Goal: Task Accomplishment & Management: Use online tool/utility

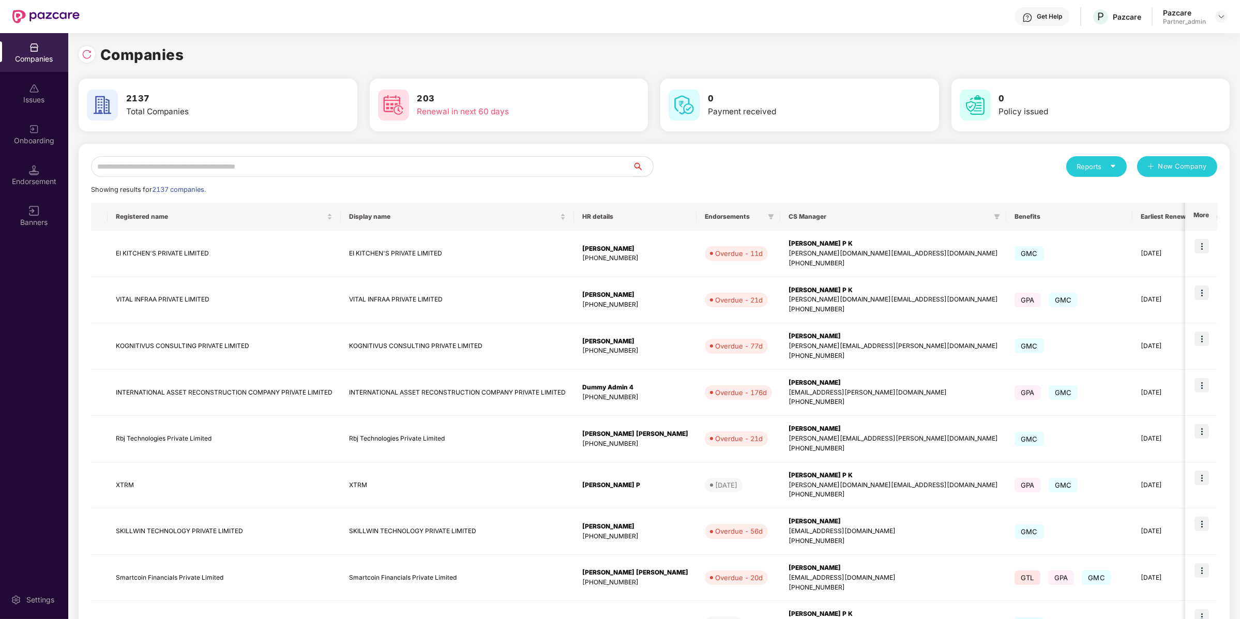
click at [151, 170] on input "text" at bounding box center [361, 166] width 541 height 21
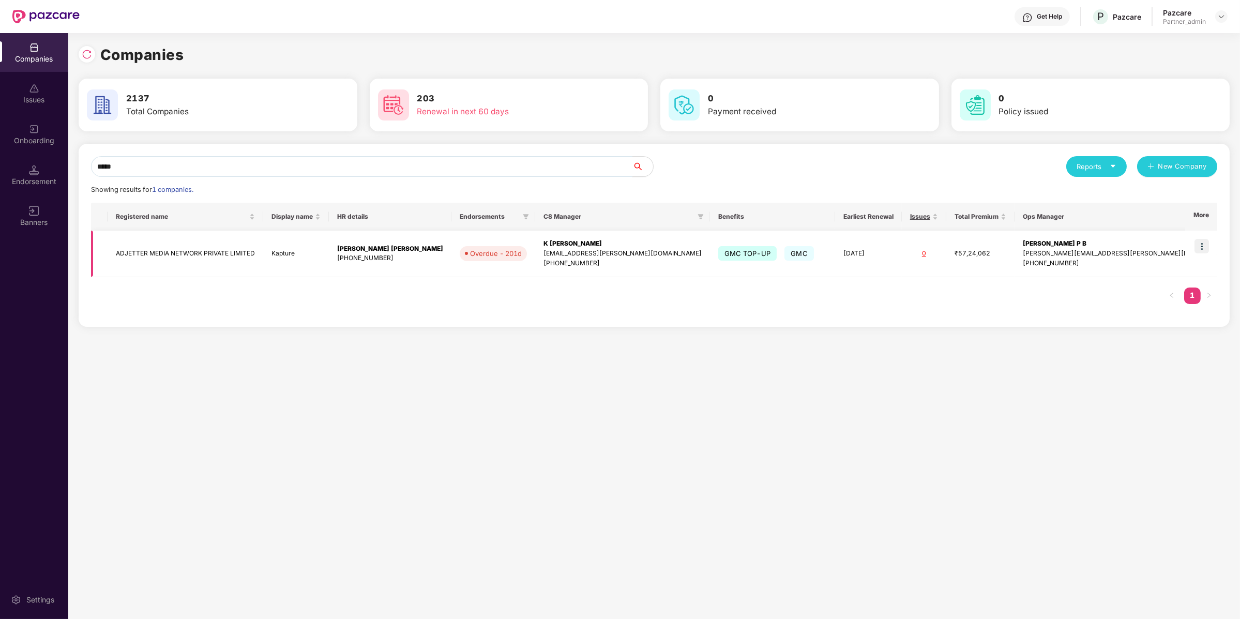
type input "*****"
click at [1203, 253] on img at bounding box center [1201, 246] width 14 height 14
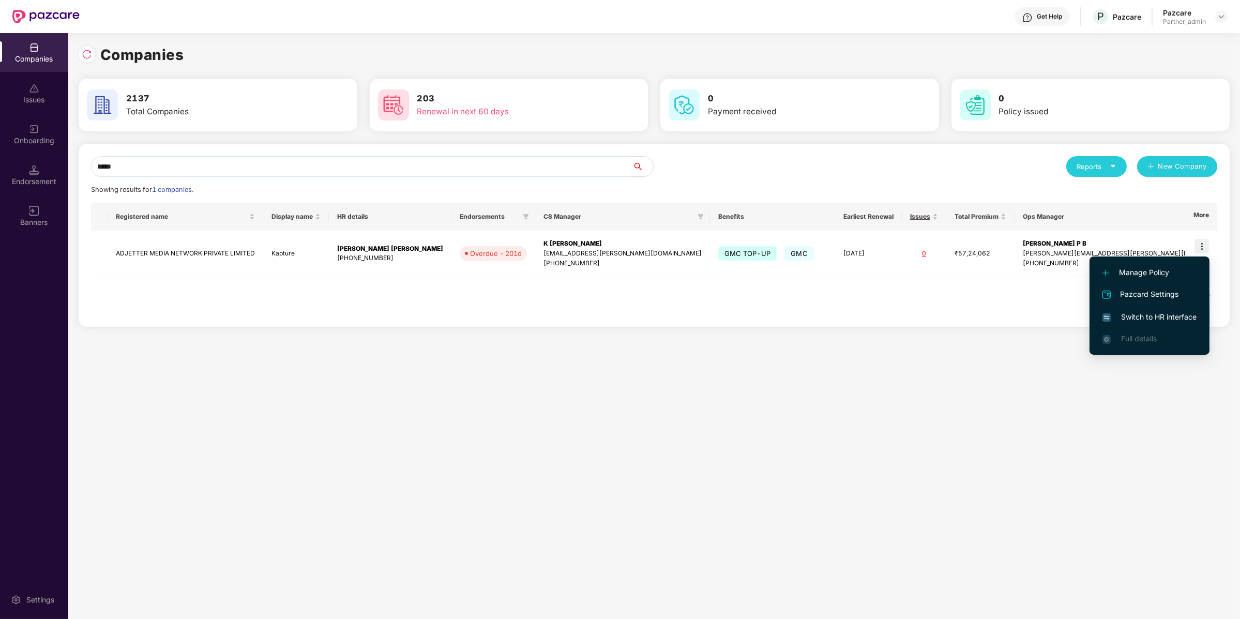
click at [1176, 325] on li "Switch to HR interface" at bounding box center [1149, 317] width 120 height 22
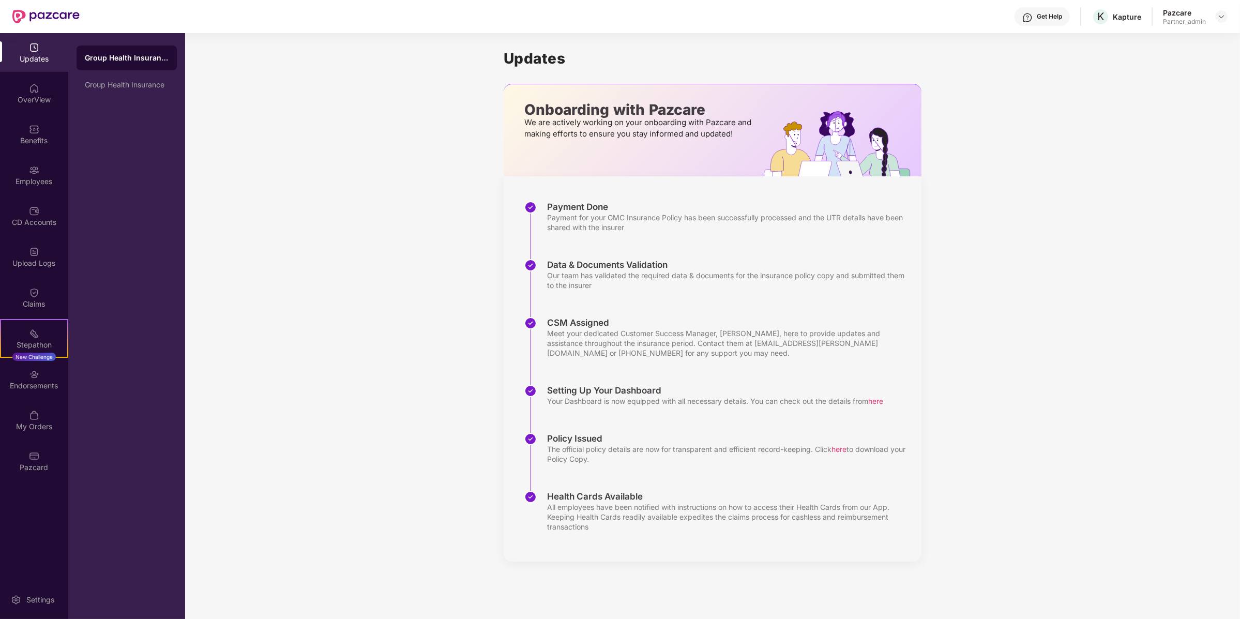
click at [9, 464] on div "Pazcard" at bounding box center [34, 467] width 68 height 10
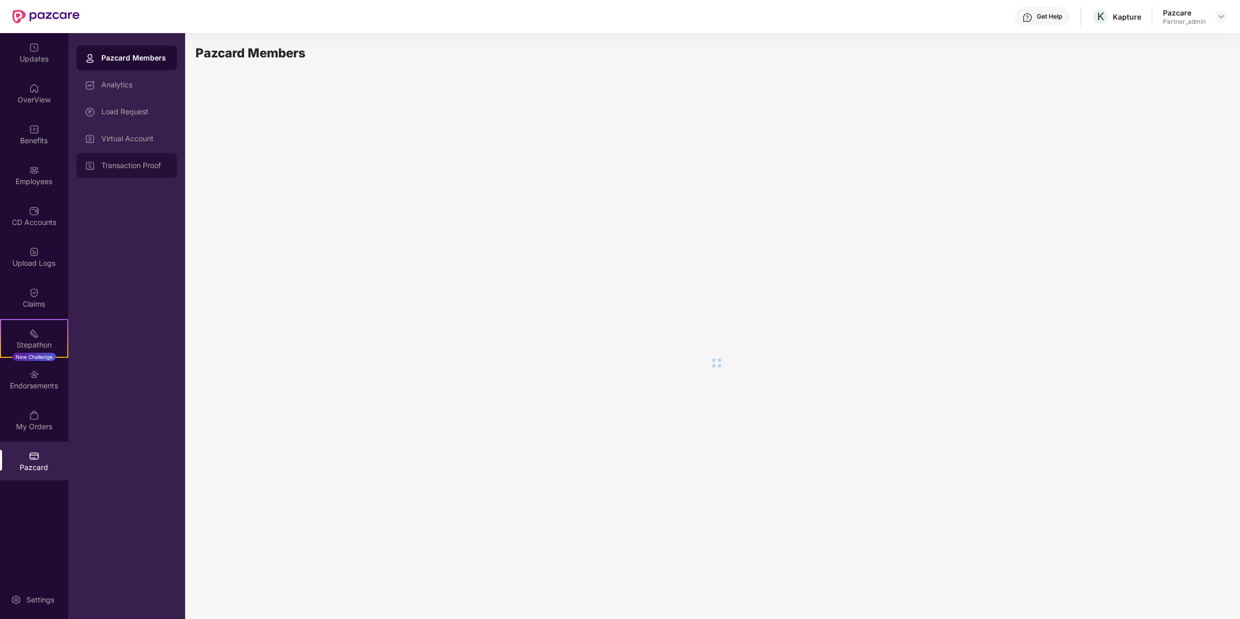
click at [138, 162] on div "Transaction Proof" at bounding box center [134, 165] width 67 height 8
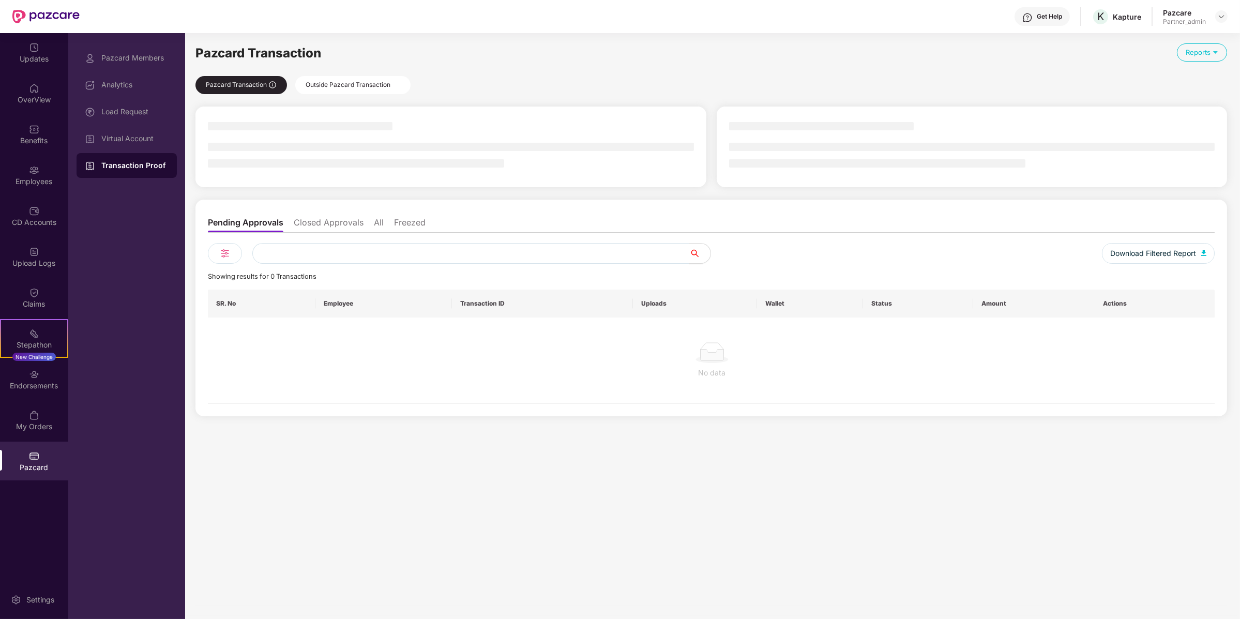
click at [152, 124] on div "Pazcard Members Analytics Load Request Virtual Account Transaction Proof" at bounding box center [127, 111] width 100 height 132
click at [152, 128] on div "Virtual Account" at bounding box center [127, 138] width 100 height 25
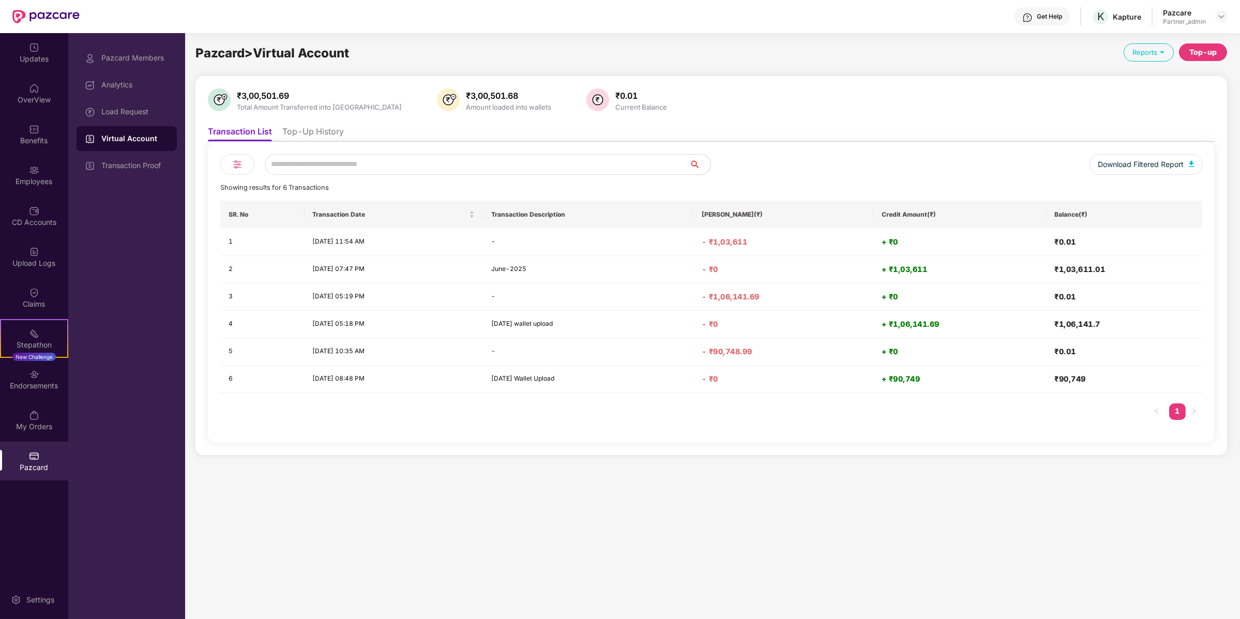
click at [339, 128] on li "Top-Up History" at bounding box center [313, 133] width 62 height 15
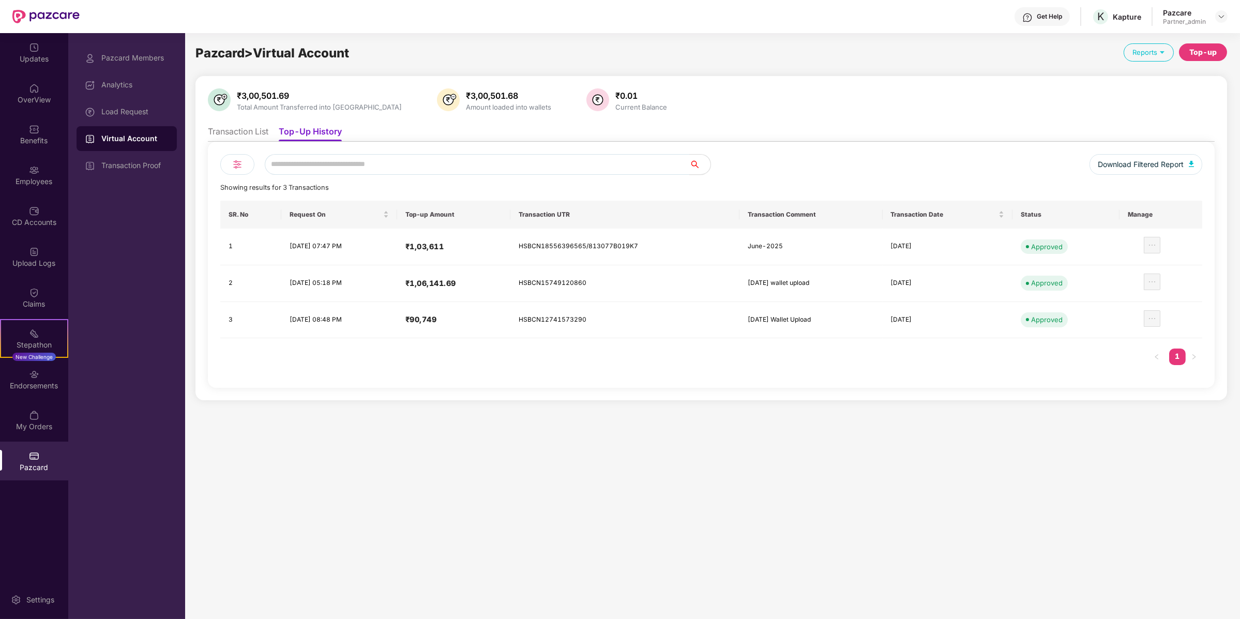
click at [1198, 50] on div "Top-up" at bounding box center [1202, 52] width 27 height 11
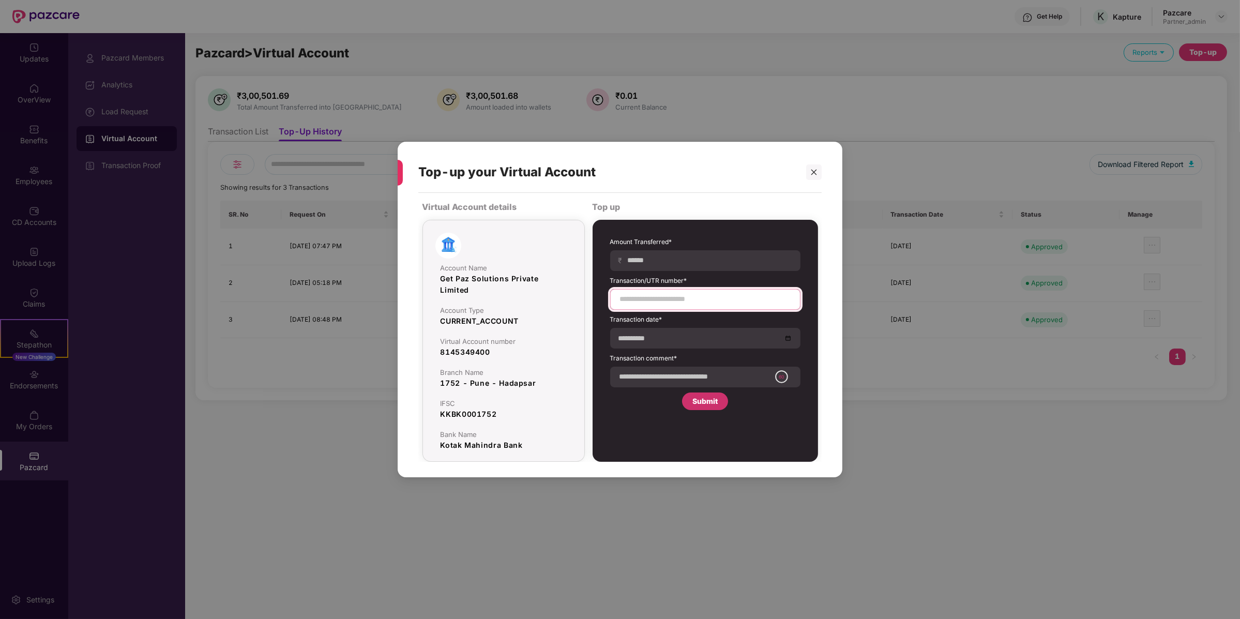
click at [677, 297] on input at bounding box center [705, 299] width 173 height 11
paste input "**********"
type input "**********"
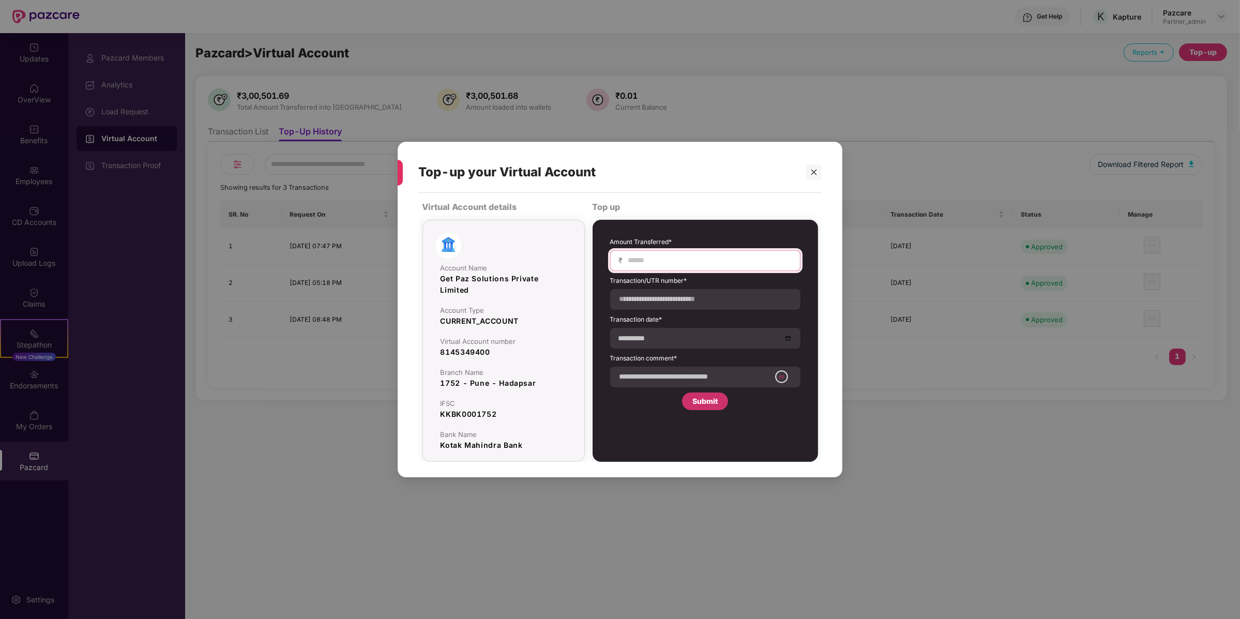
click at [684, 261] on input at bounding box center [709, 260] width 164 height 11
type input "******"
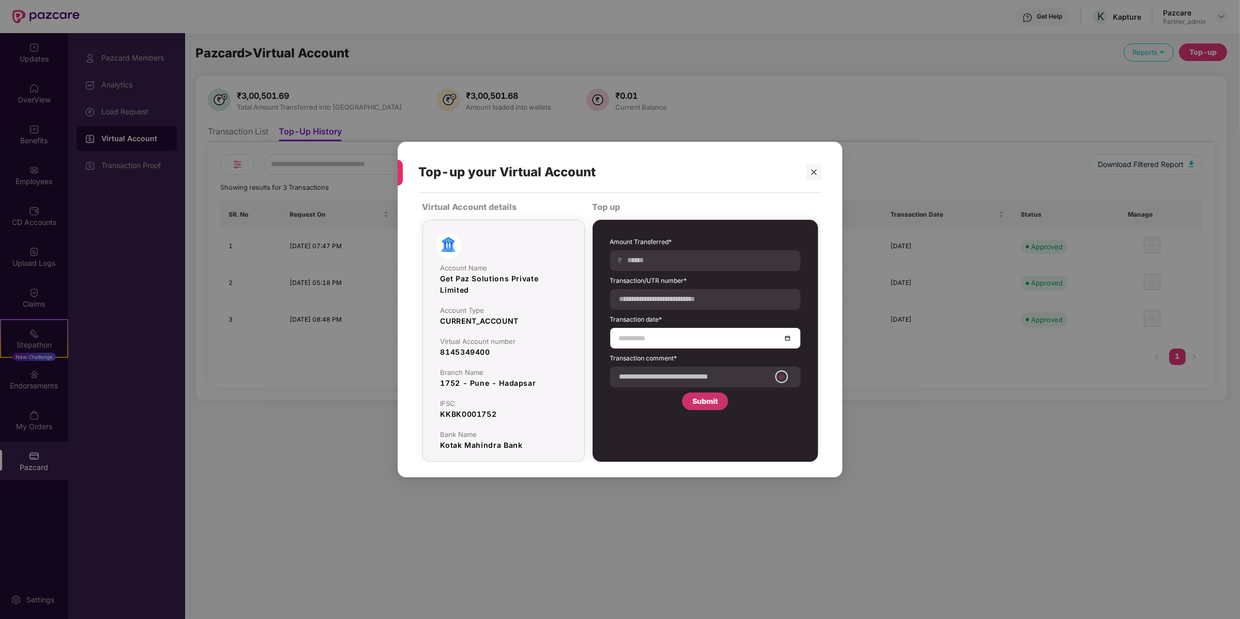
click at [706, 346] on div at bounding box center [705, 338] width 190 height 21
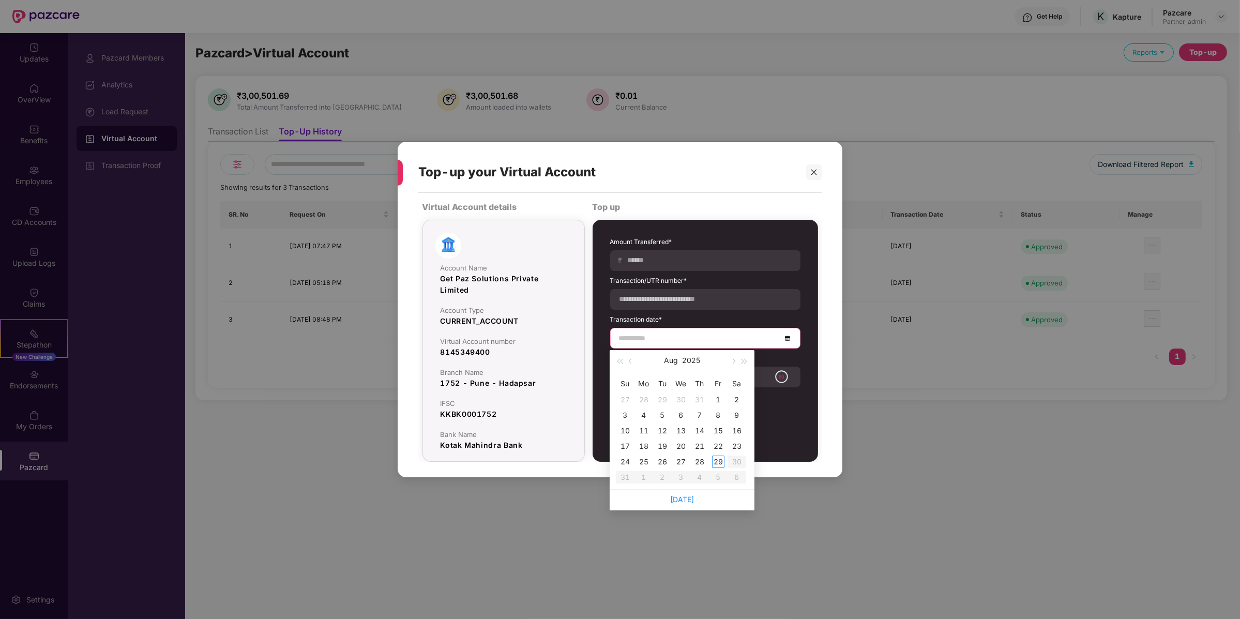
click at [706, 338] on input at bounding box center [700, 337] width 162 height 11
type input "**********"
click at [659, 462] on div "26" at bounding box center [662, 461] width 12 height 12
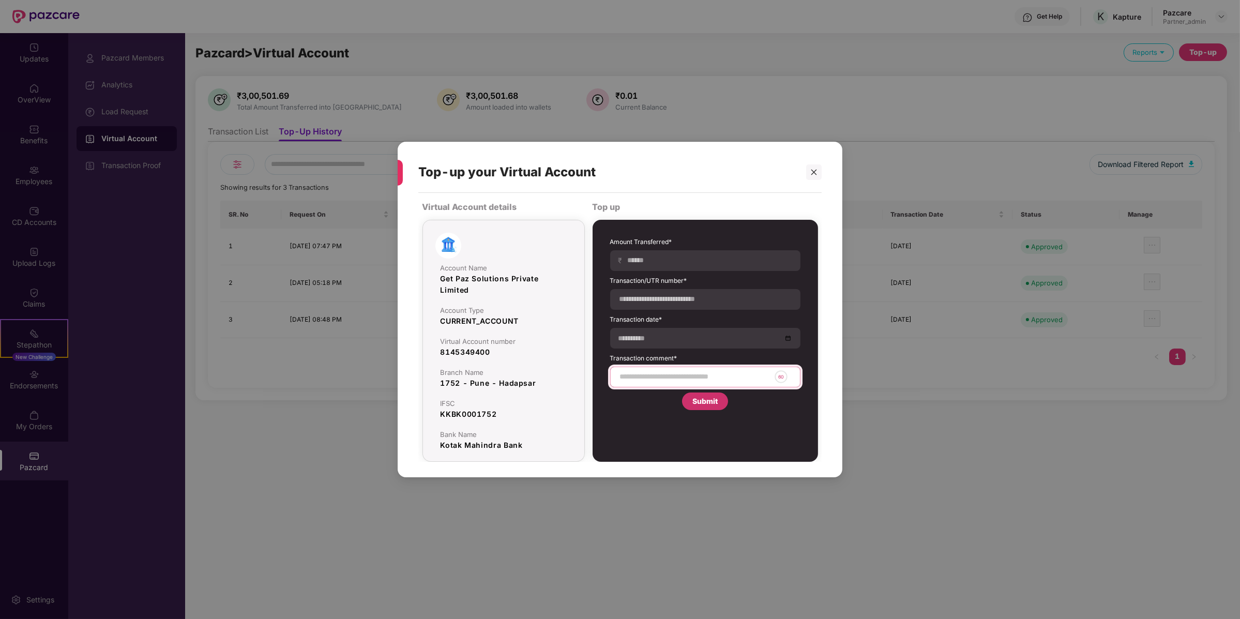
click at [673, 374] on input at bounding box center [694, 376] width 151 height 11
type input "**********"
click at [704, 401] on div "Submit" at bounding box center [704, 401] width 25 height 11
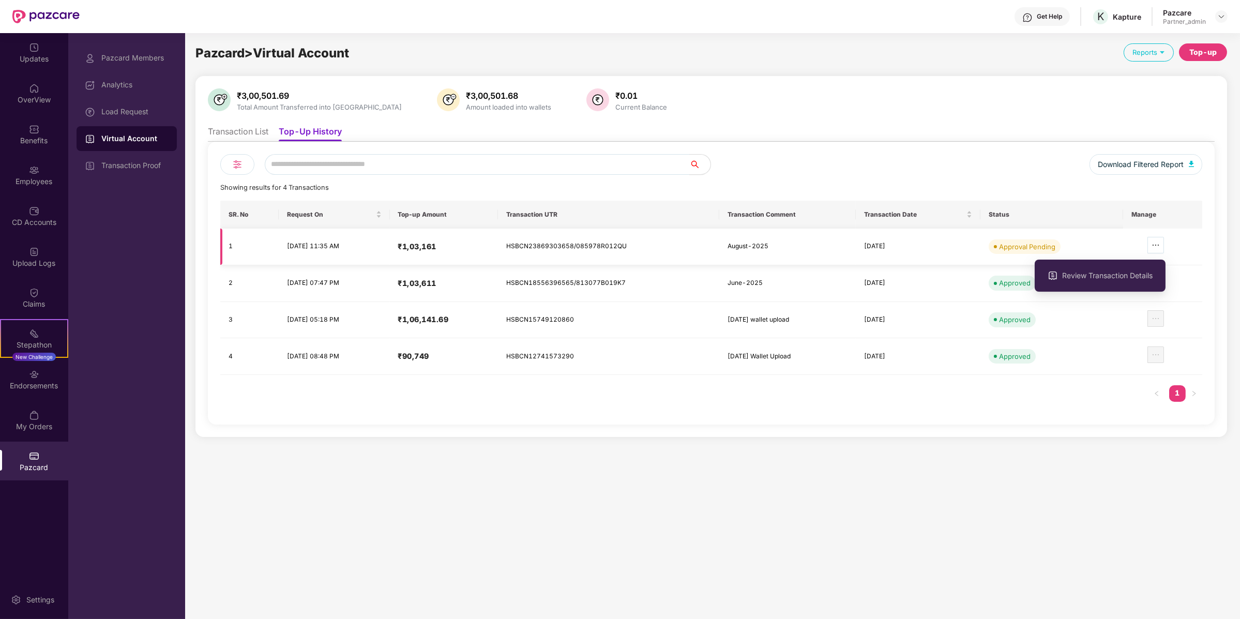
click at [1160, 242] on icon "ellipsis" at bounding box center [1155, 245] width 8 height 8
click at [1132, 276] on span "Review Transaction Details" at bounding box center [1107, 275] width 90 height 11
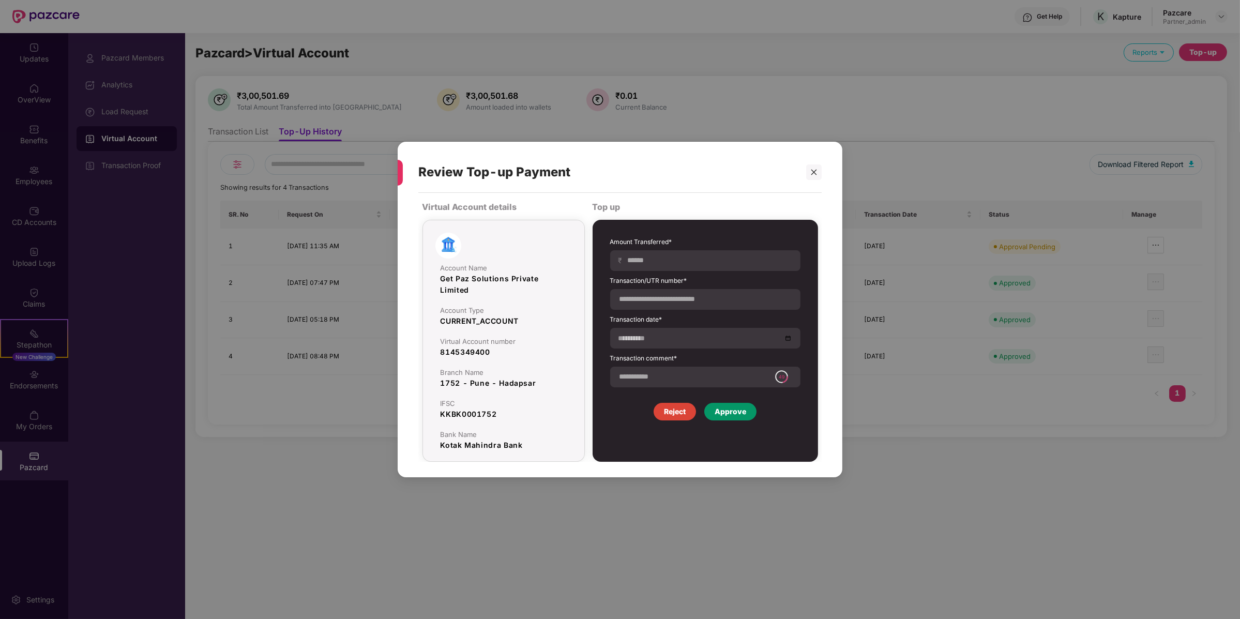
click at [751, 414] on div "Approve" at bounding box center [730, 412] width 52 height 18
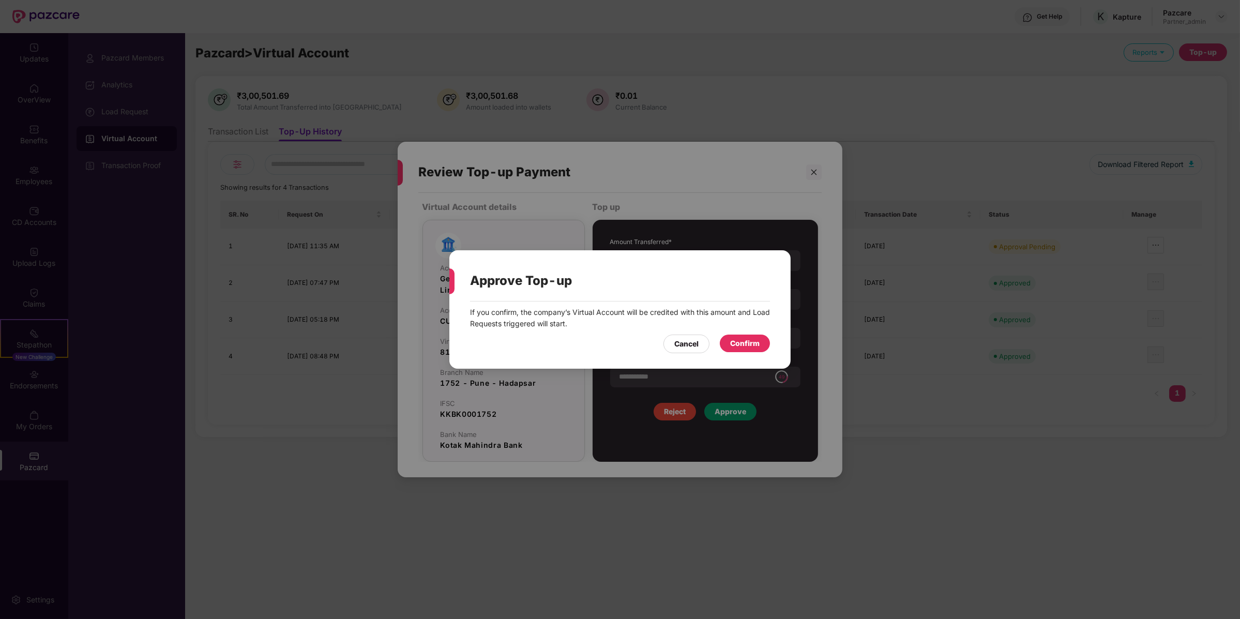
click at [755, 338] on div "Confirm" at bounding box center [744, 343] width 29 height 11
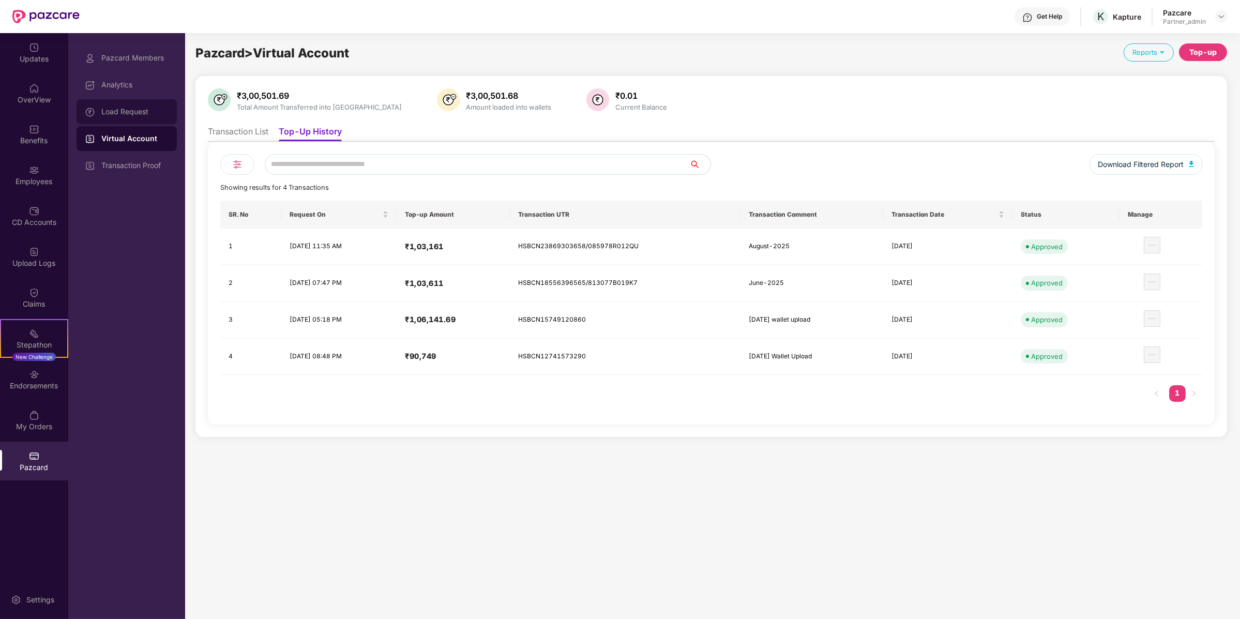
click at [139, 101] on div "Load Request" at bounding box center [127, 111] width 100 height 25
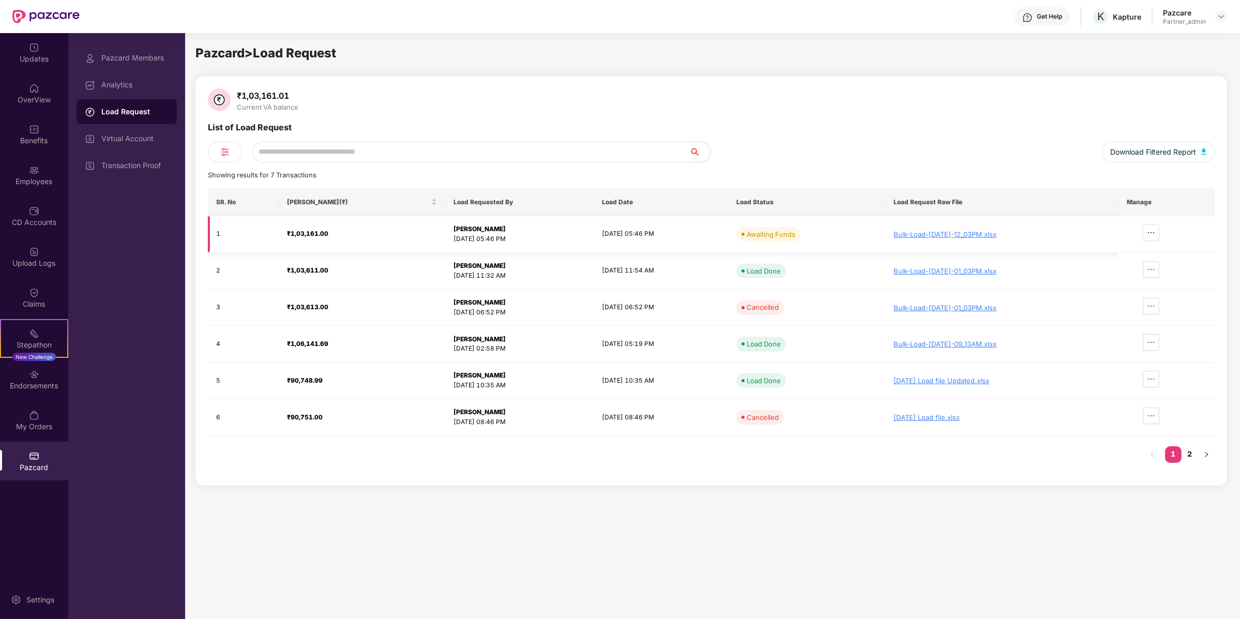
click at [1155, 231] on icon "ellipsis" at bounding box center [1151, 233] width 8 height 8
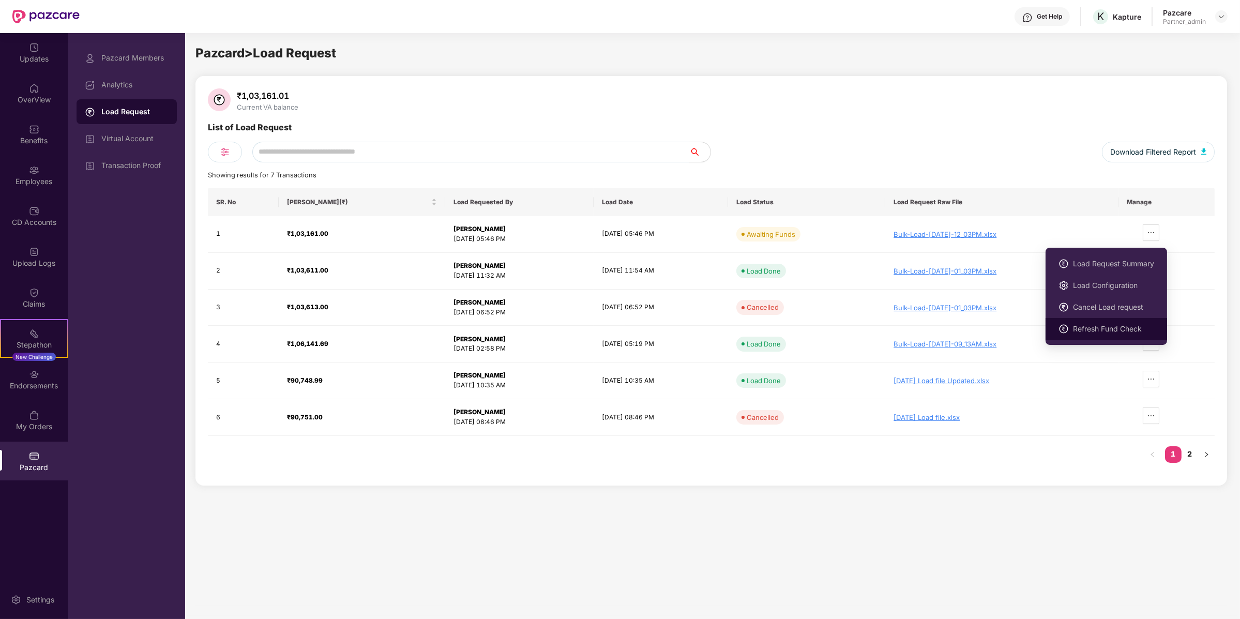
click at [1096, 325] on span "Refresh Fund Check" at bounding box center [1113, 328] width 81 height 11
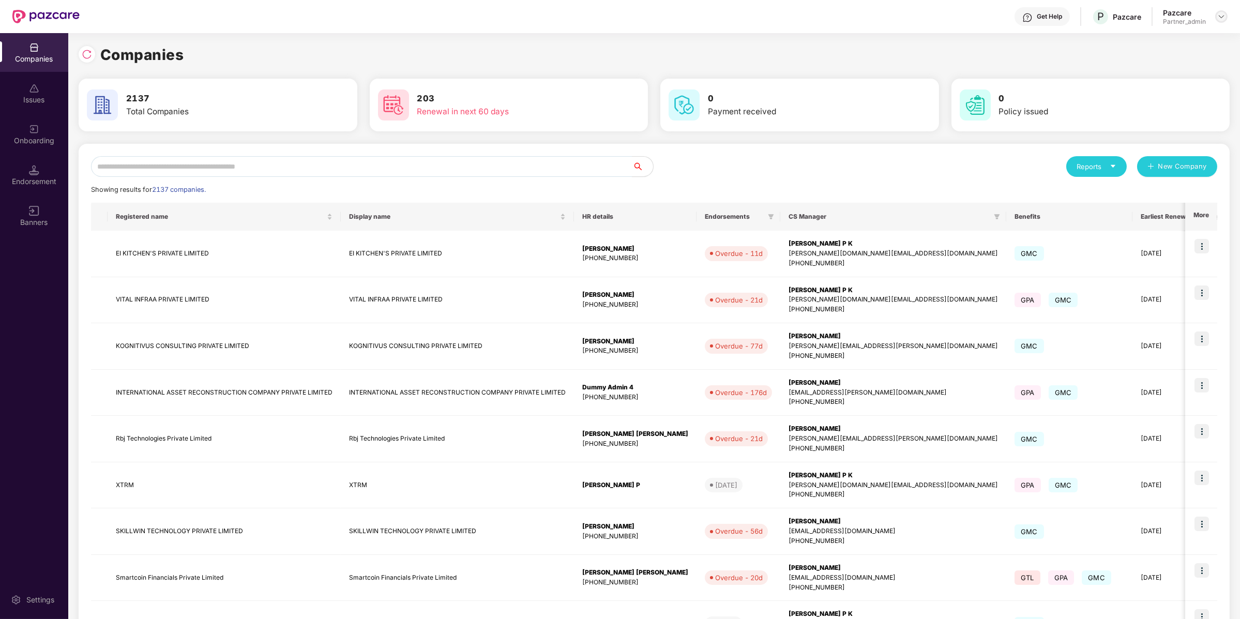
click at [1221, 13] on img at bounding box center [1221, 16] width 8 height 8
click at [1194, 81] on div "Logout" at bounding box center [1173, 80] width 134 height 20
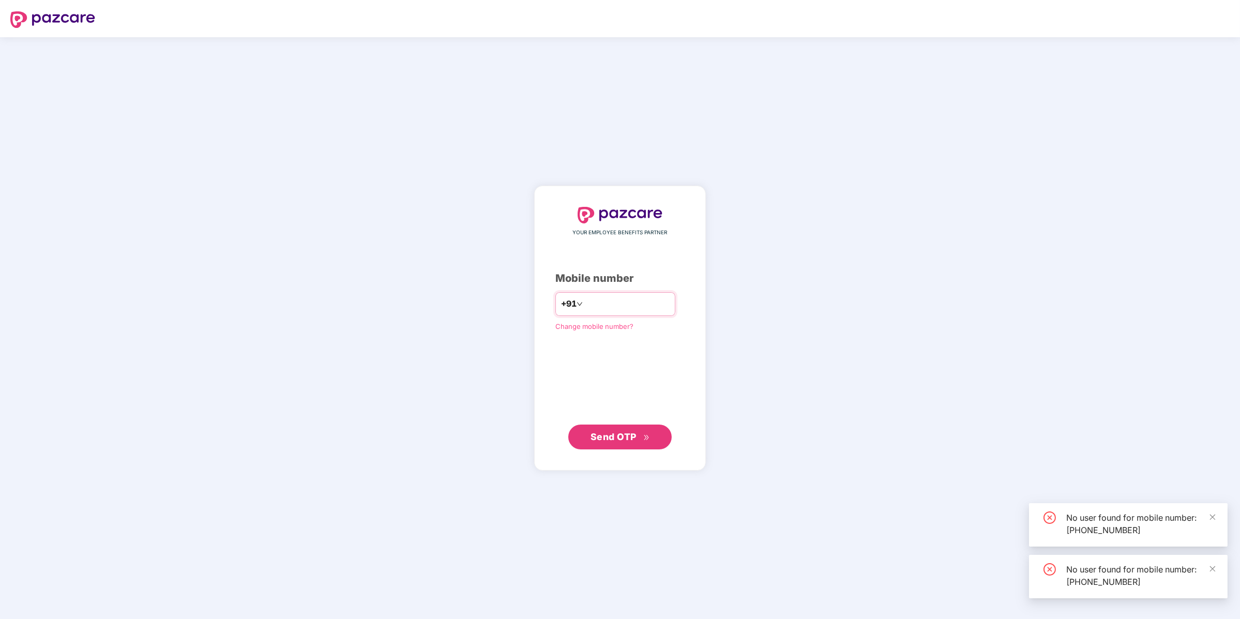
click at [611, 306] on input "**********" at bounding box center [627, 304] width 85 height 17
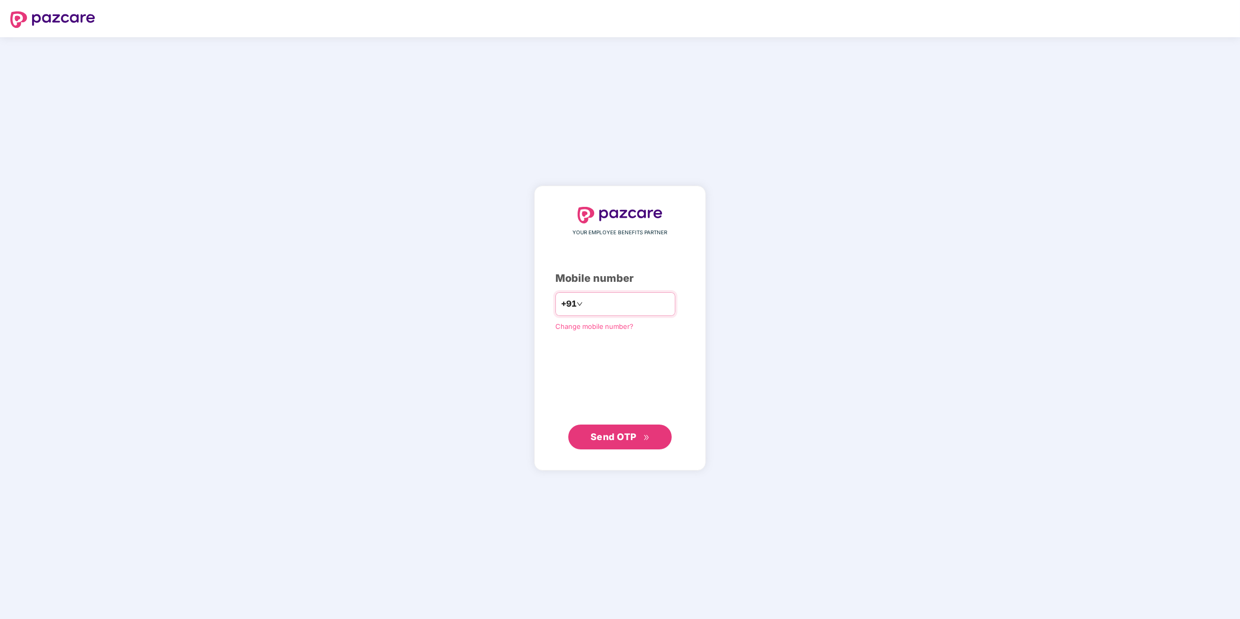
type input "**********"
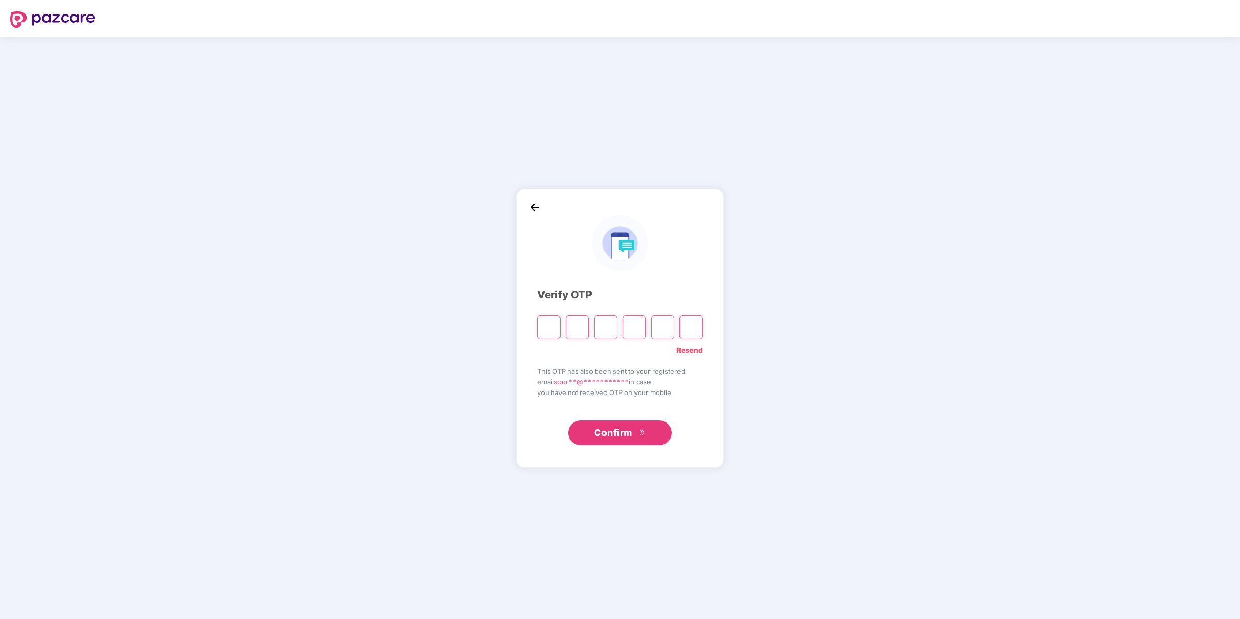
type input "*"
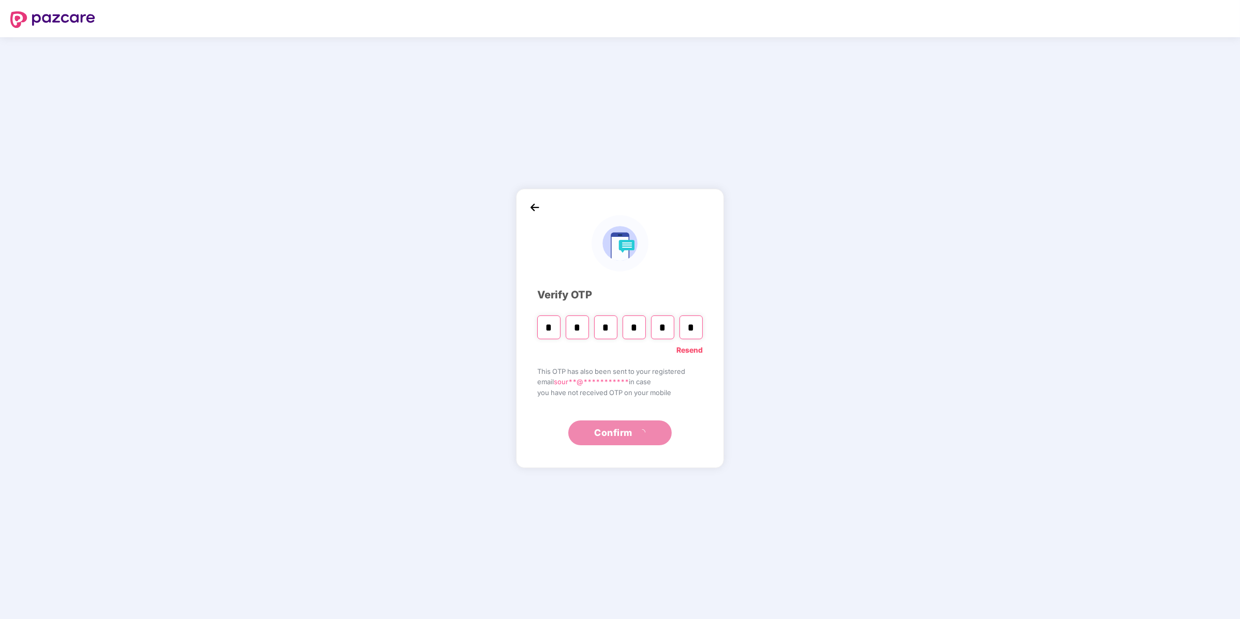
type input "*"
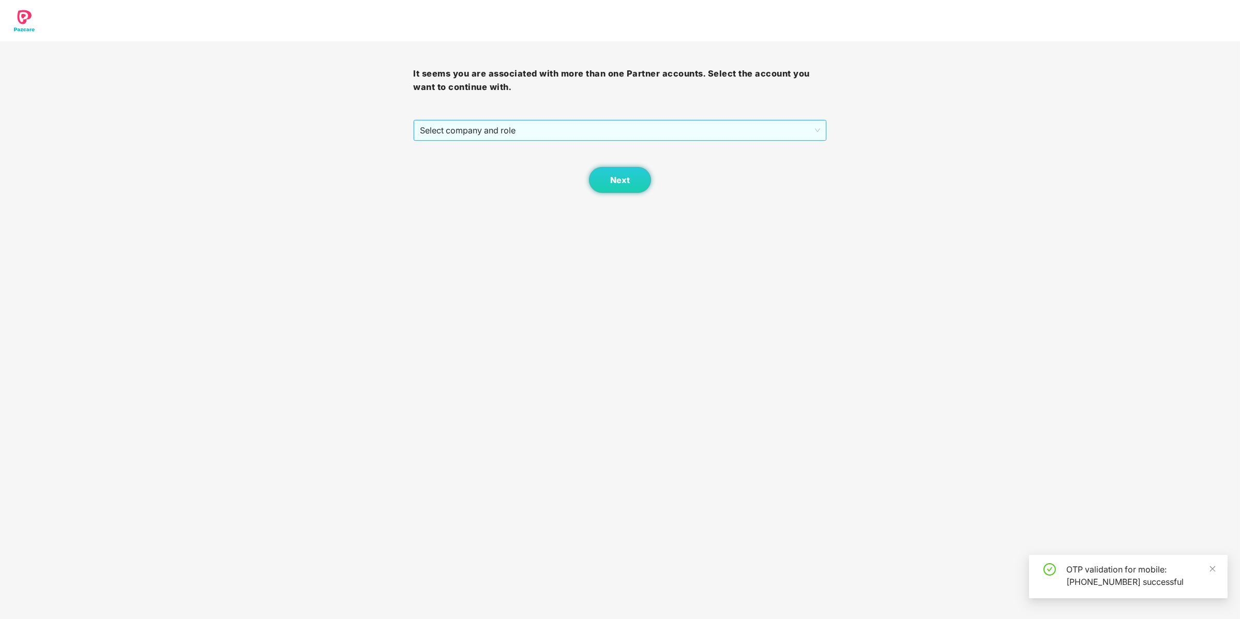
click at [539, 138] on span "Select company and role" at bounding box center [620, 130] width 400 height 20
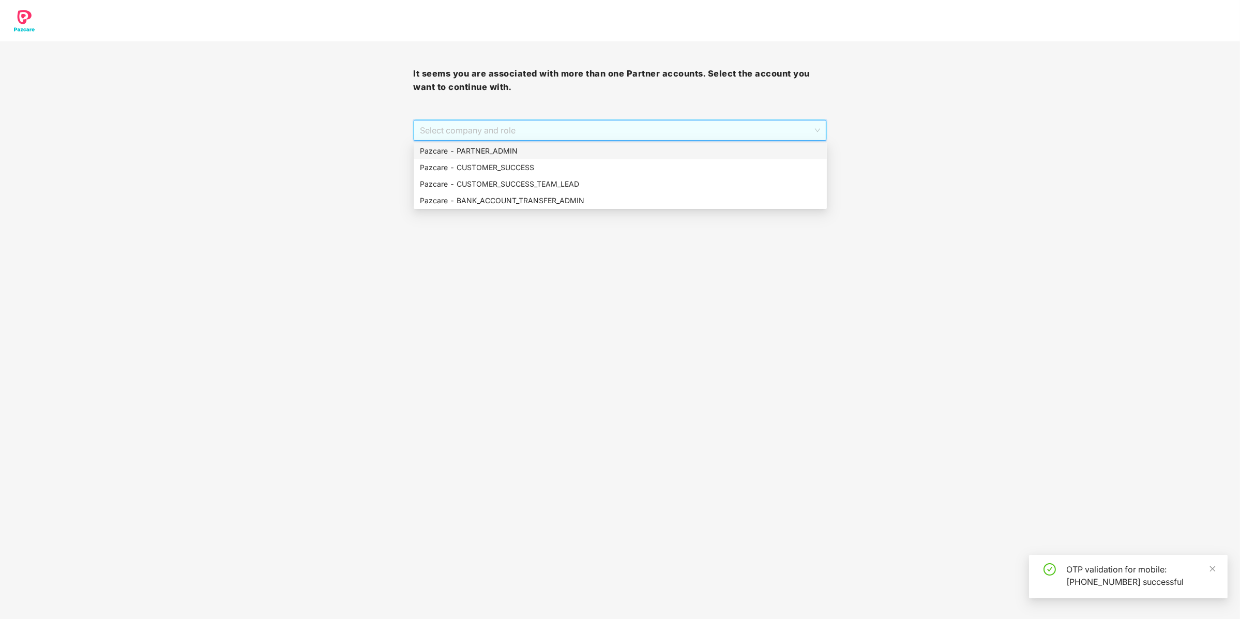
click at [535, 146] on div "Pazcare - PARTNER_ADMIN" at bounding box center [620, 150] width 401 height 11
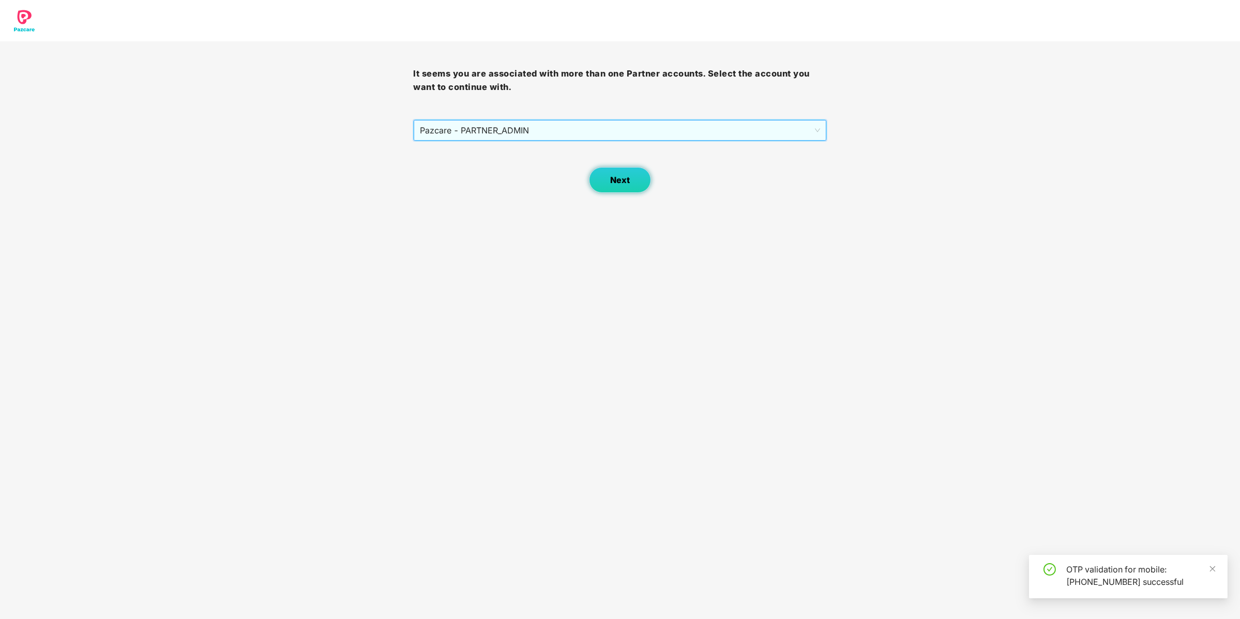
click at [628, 176] on span "Next" at bounding box center [620, 180] width 20 height 10
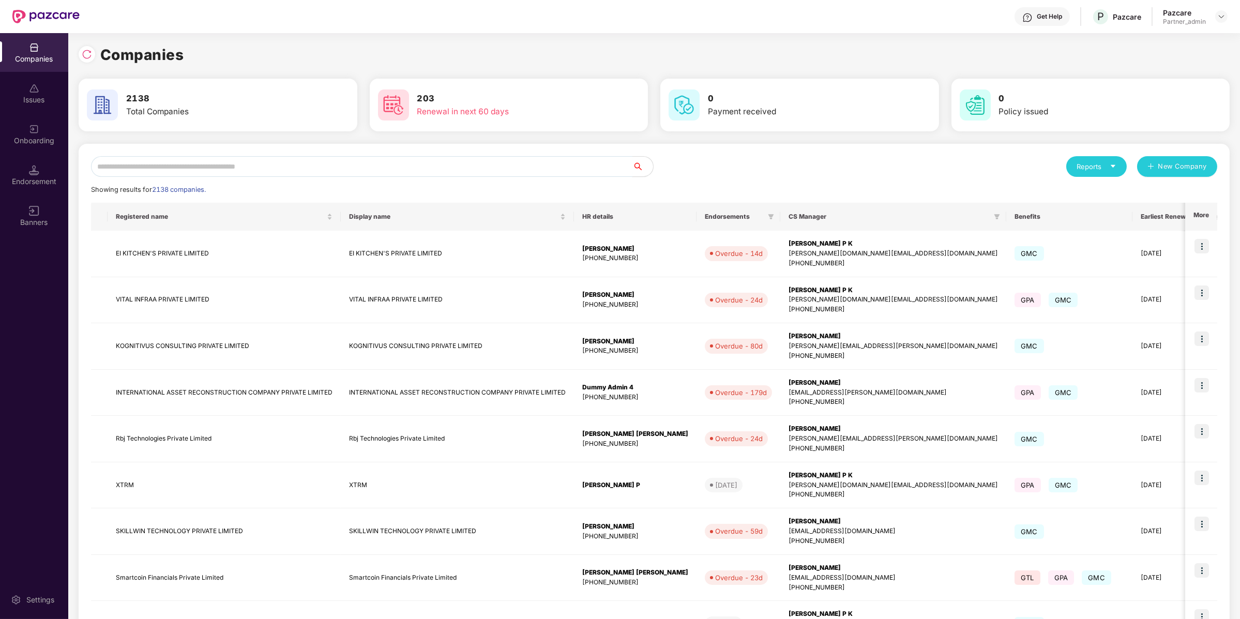
click at [164, 166] on input "text" at bounding box center [361, 166] width 541 height 21
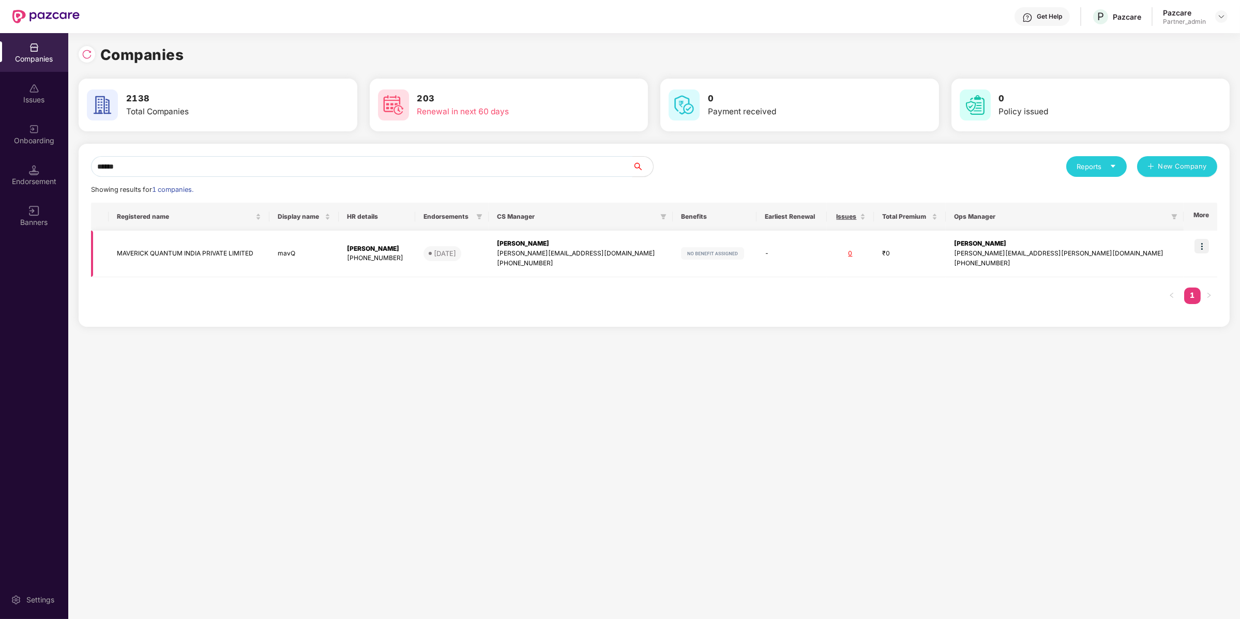
type input "******"
click at [1204, 246] on img at bounding box center [1201, 246] width 14 height 14
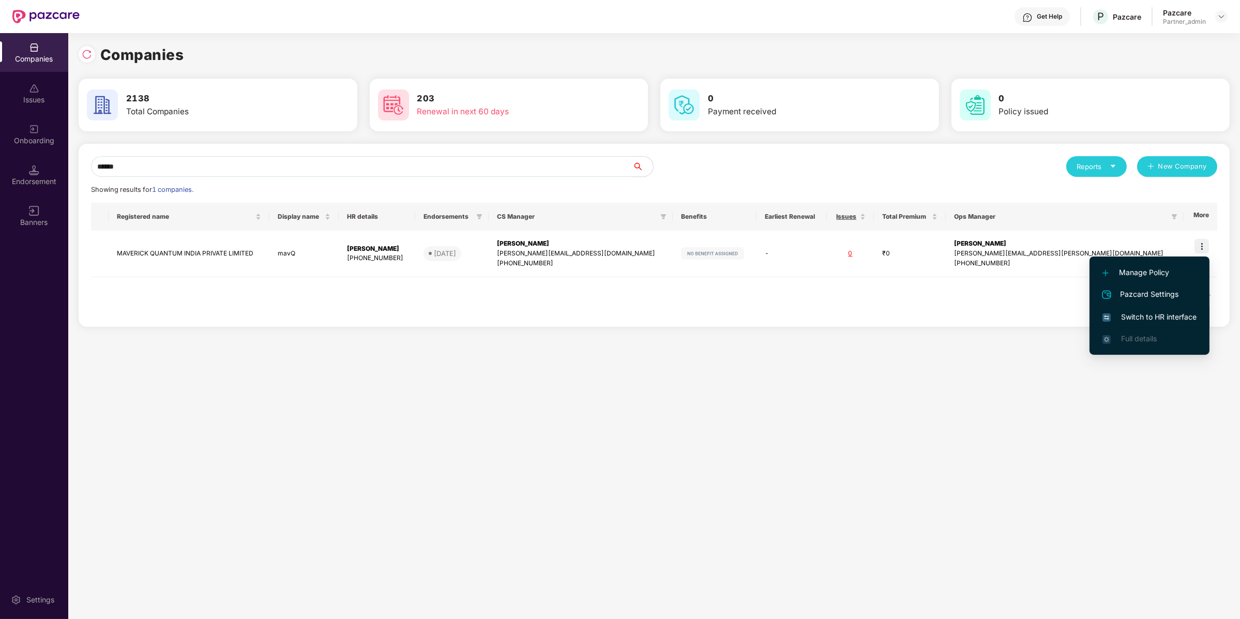
click at [1138, 318] on span "Switch to HR interface" at bounding box center [1149, 316] width 94 height 11
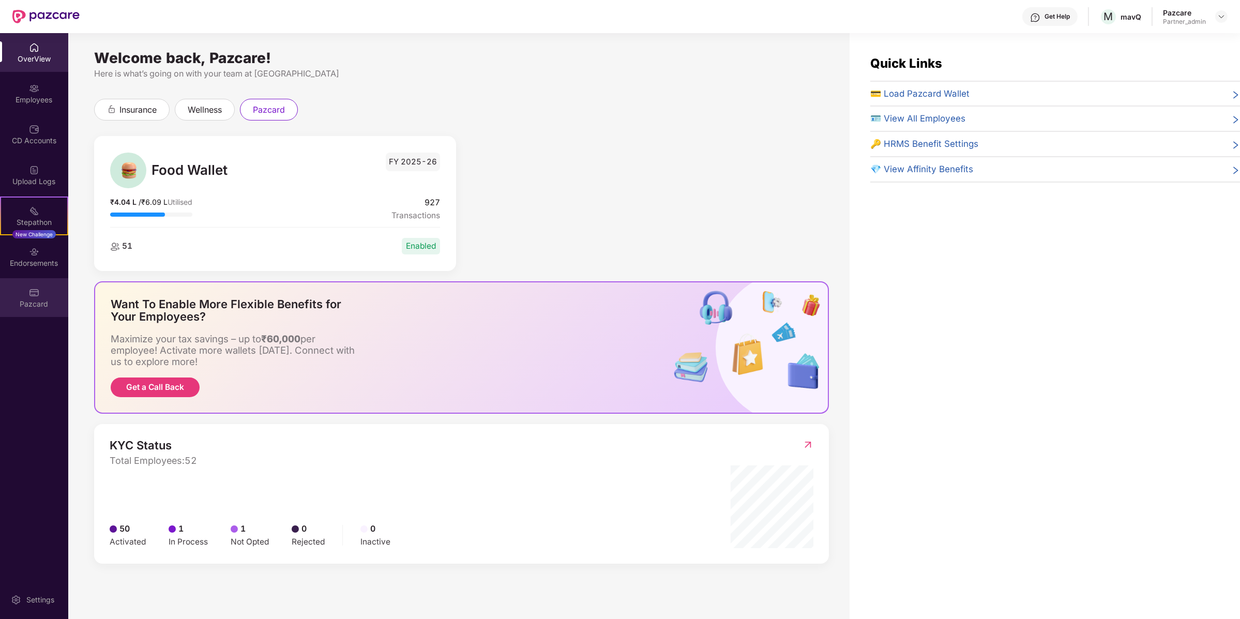
click at [34, 308] on div "Pazcard" at bounding box center [34, 304] width 68 height 10
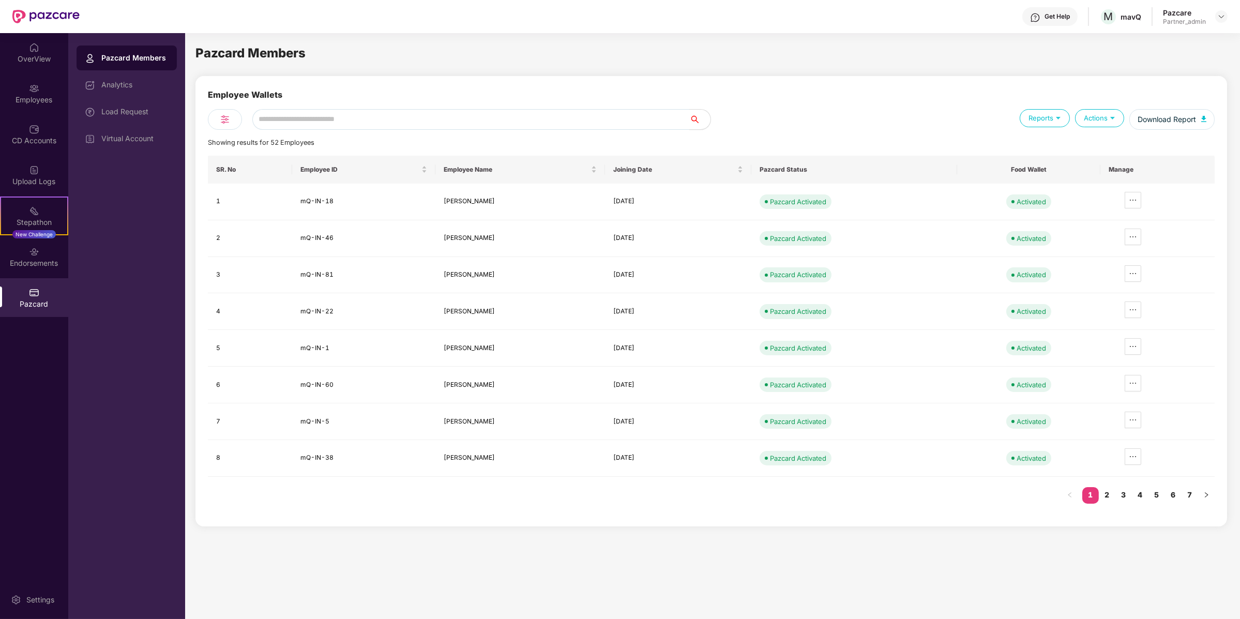
click at [1101, 122] on div "Actions" at bounding box center [1099, 118] width 49 height 18
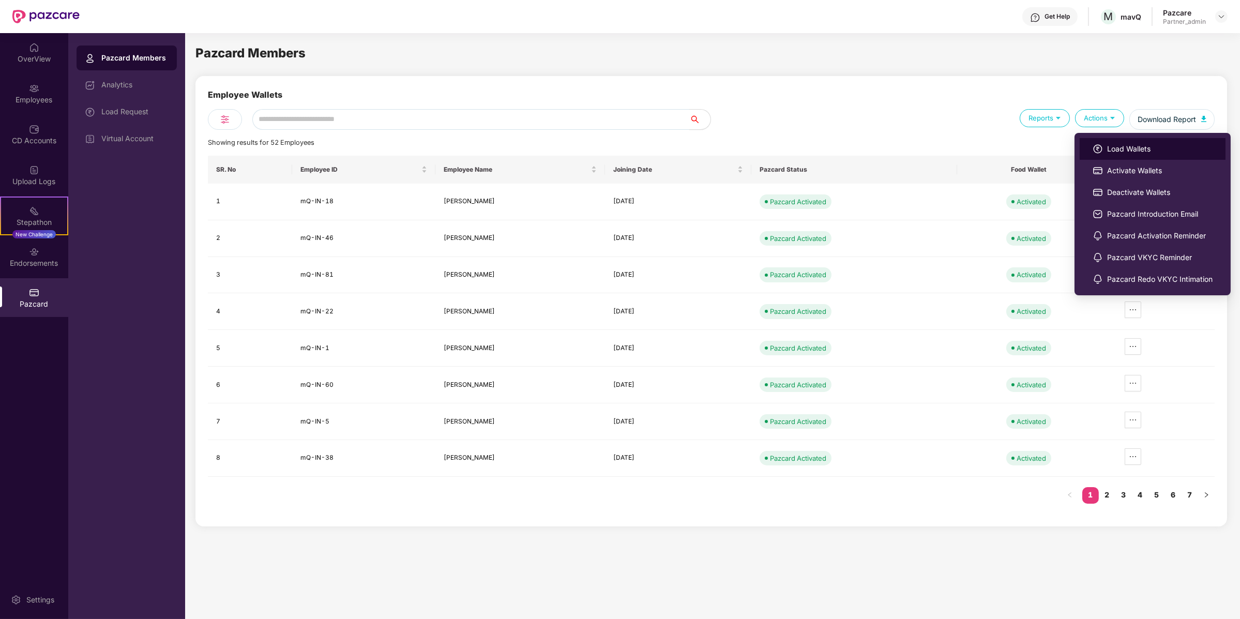
click at [1104, 145] on li "Load Wallets" at bounding box center [1153, 149] width 146 height 22
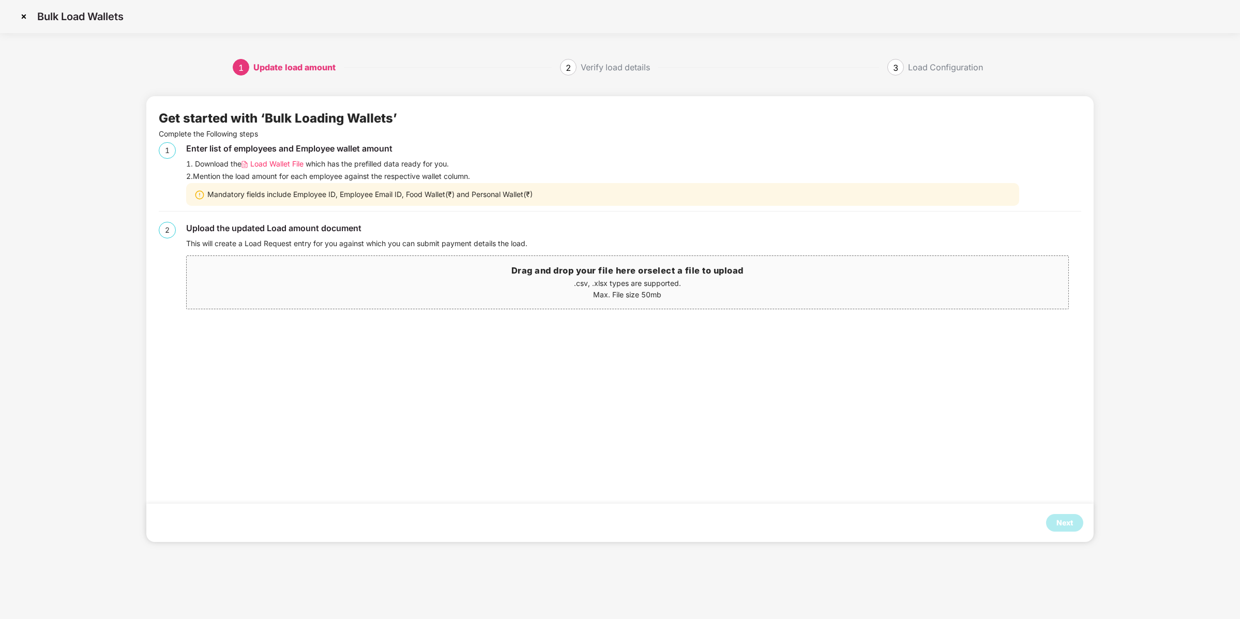
click at [281, 164] on span "Load Wallet File" at bounding box center [276, 163] width 53 height 11
click at [1073, 529] on div "Next" at bounding box center [1064, 523] width 37 height 18
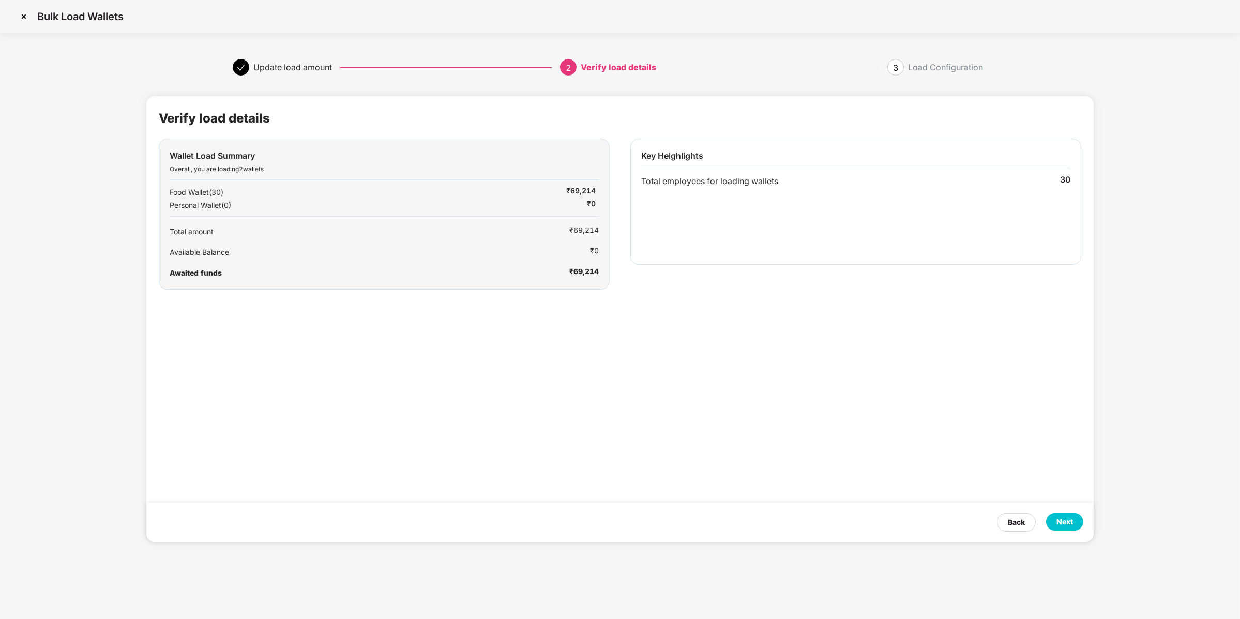
click at [1070, 520] on div "Next" at bounding box center [1064, 521] width 17 height 11
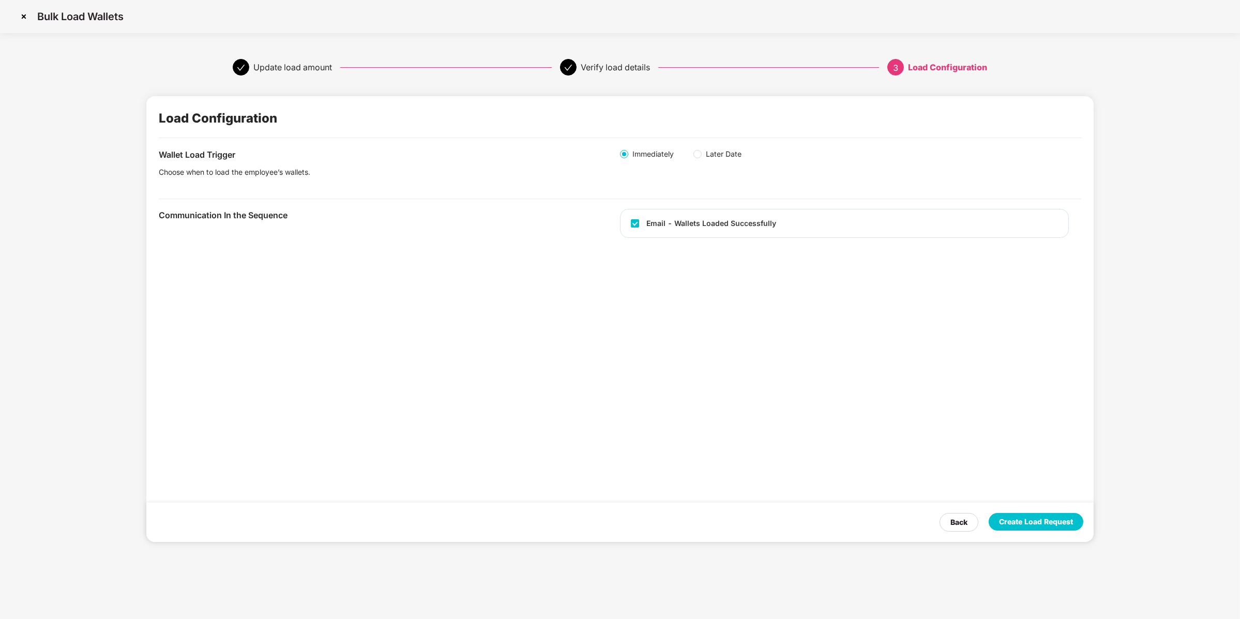
click at [1070, 520] on div "Create Load Request" at bounding box center [1036, 521] width 74 height 11
